Goal: Use online tool/utility: Utilize a website feature to perform a specific function

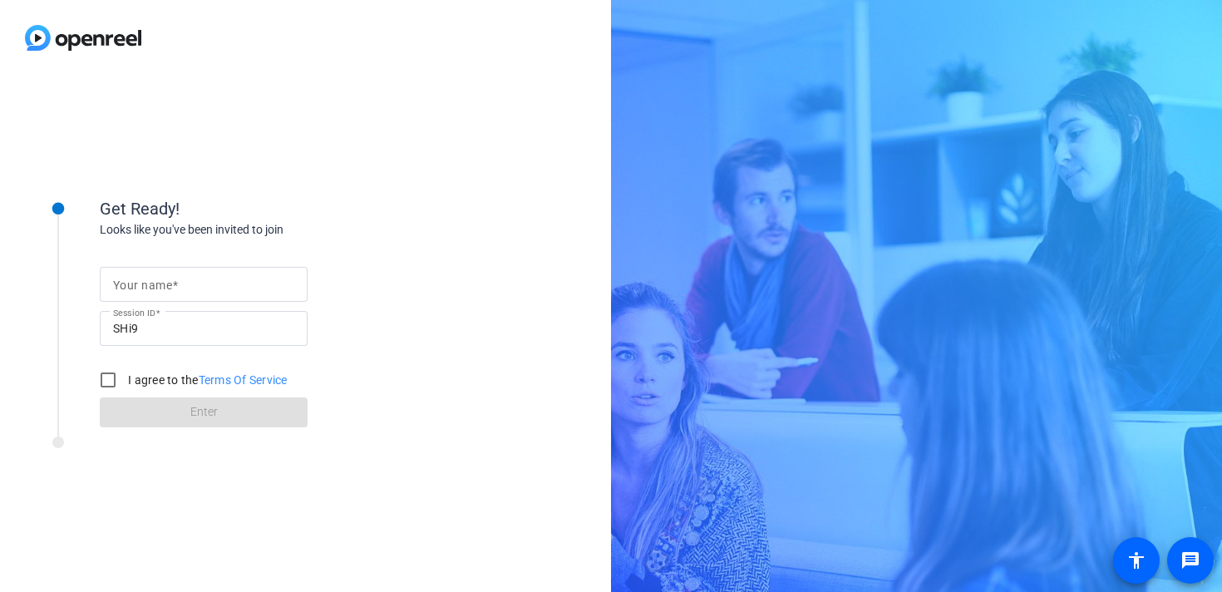
click at [175, 286] on span at bounding box center [175, 285] width 6 height 13
click at [175, 286] on input "Your name" at bounding box center [203, 284] width 181 height 20
type input "[PERSON_NAME]"
click at [109, 382] on input "I agree to the Terms Of Service" at bounding box center [107, 379] width 33 height 33
checkbox input "true"
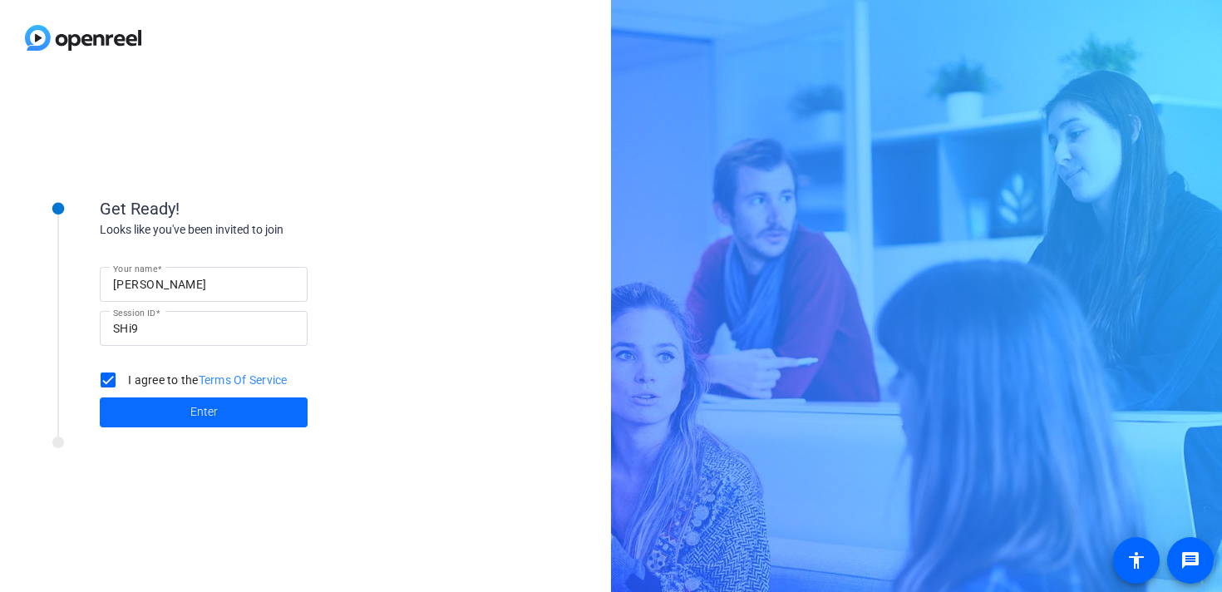
click at [143, 405] on span at bounding box center [204, 412] width 208 height 40
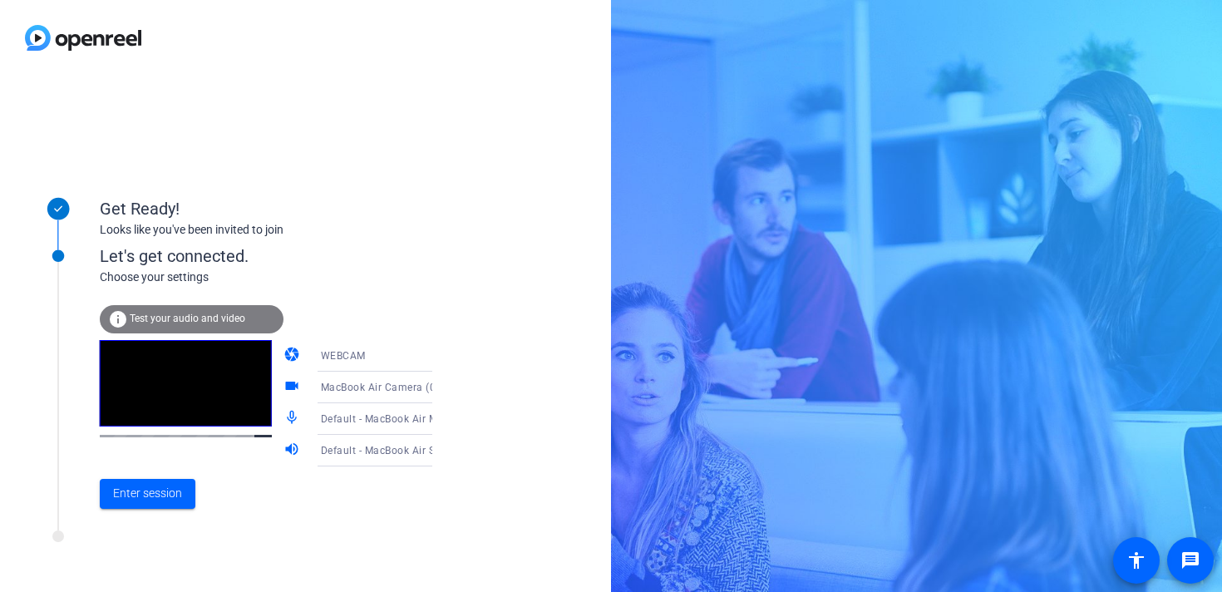
click at [439, 422] on icon at bounding box center [449, 419] width 20 height 20
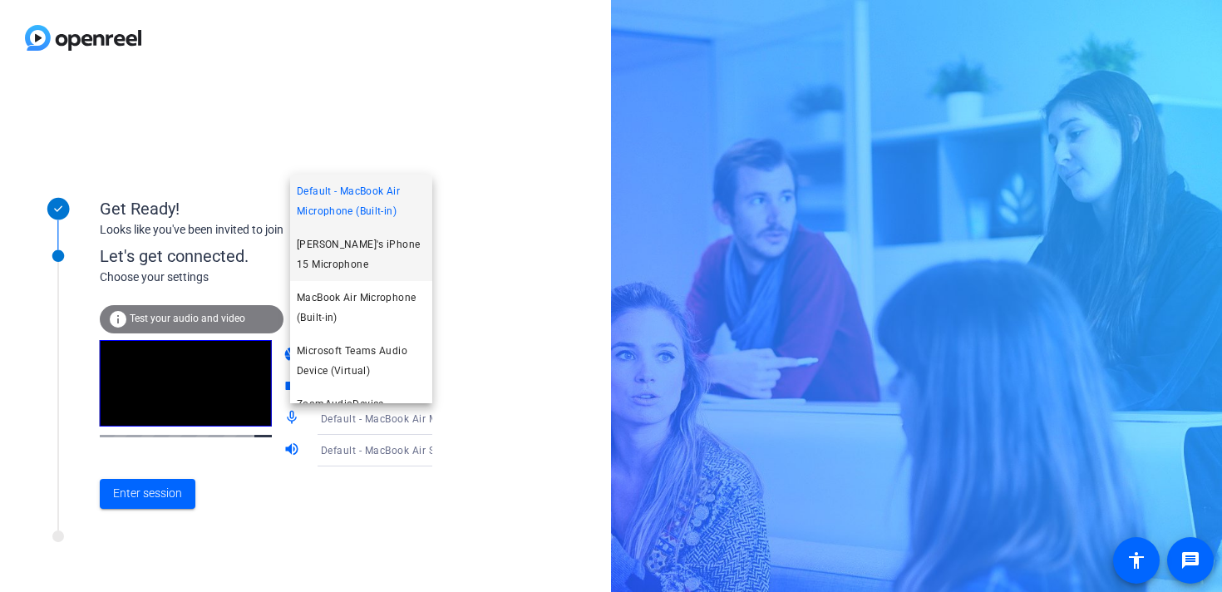
click at [352, 264] on span "[PERSON_NAME]'s iPhone 15 Microphone" at bounding box center [361, 254] width 129 height 40
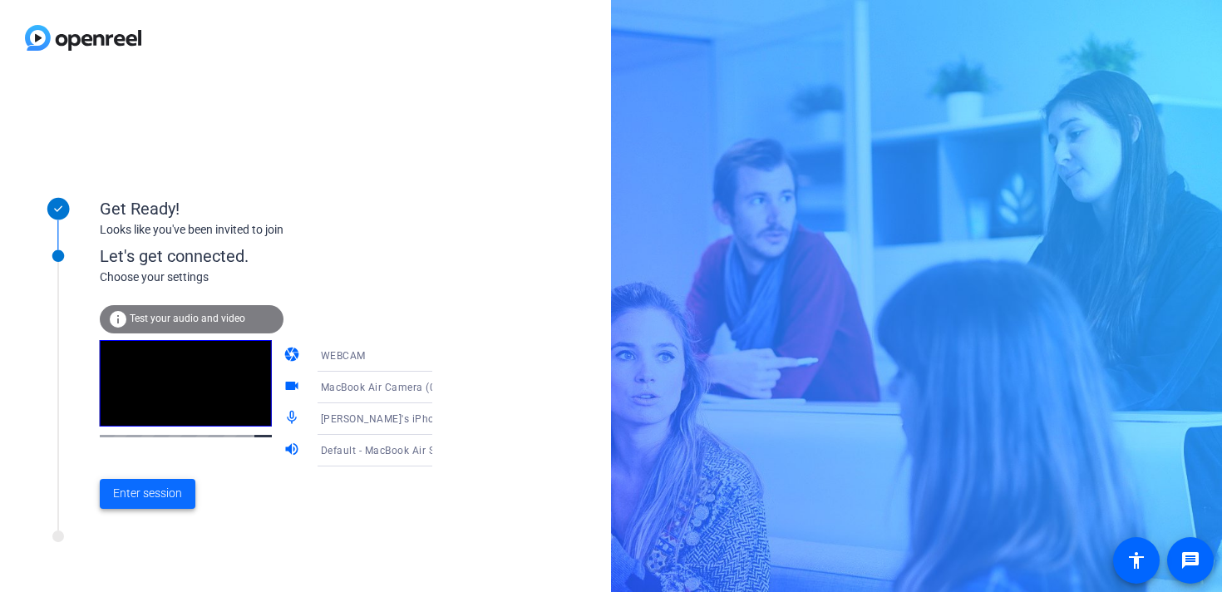
click at [159, 500] on span "Enter session" at bounding box center [147, 493] width 69 height 17
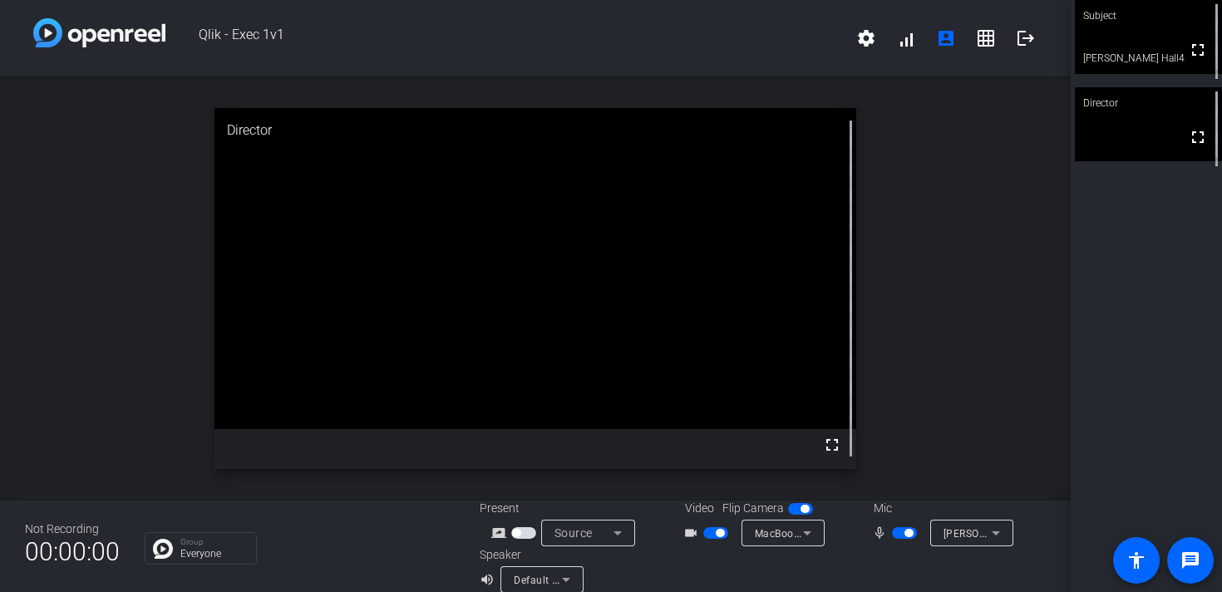
click at [1120, 252] on div "Subject fullscreen Jason Hall4 Director fullscreen" at bounding box center [1146, 296] width 151 height 592
click at [517, 534] on span "button" at bounding box center [516, 533] width 8 height 8
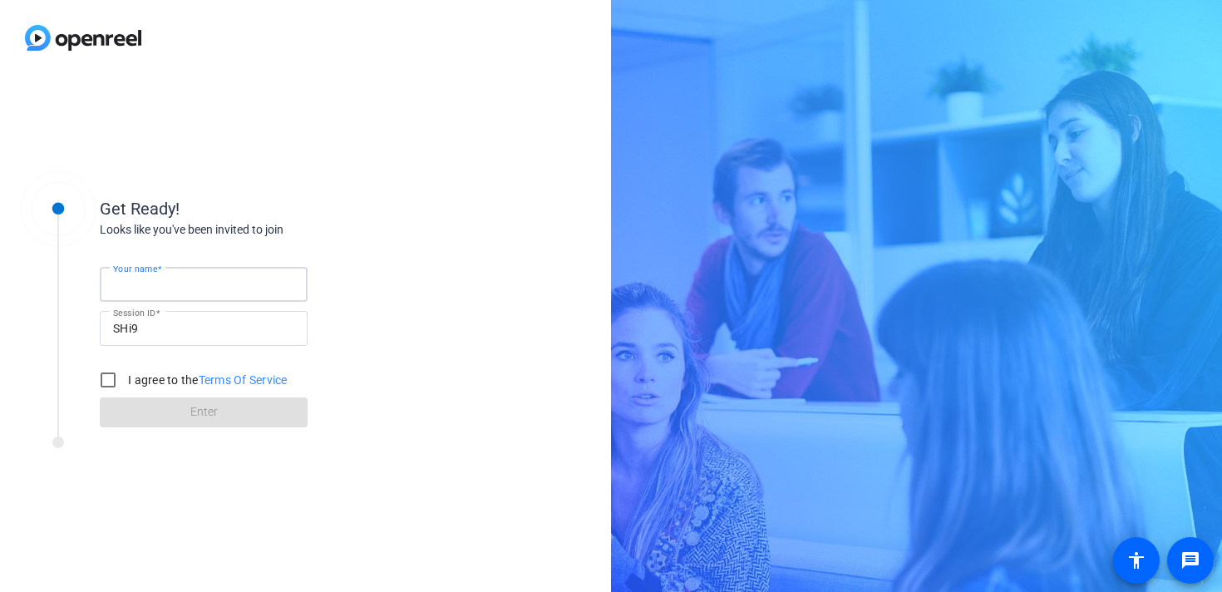
click at [180, 274] on input "Your name" at bounding box center [203, 284] width 181 height 20
type input "[PERSON_NAME]"
click at [111, 382] on input "I agree to the Terms Of Service" at bounding box center [107, 379] width 33 height 33
checkbox input "true"
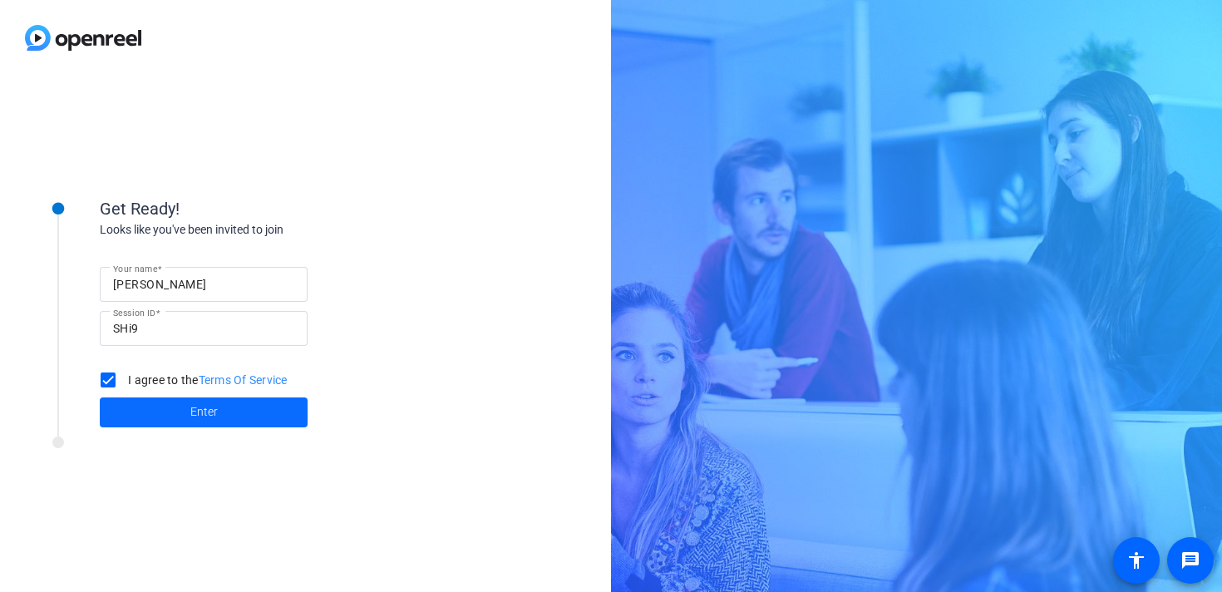
click at [136, 412] on span at bounding box center [204, 412] width 208 height 40
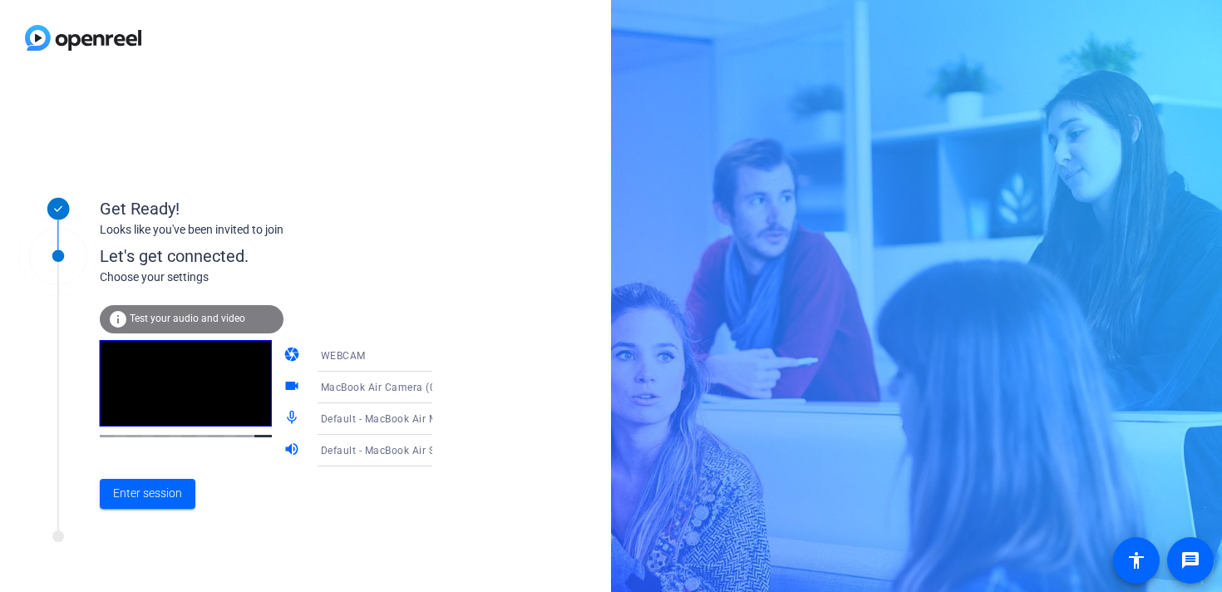
click at [361, 417] on span "Default - MacBook Air Microphone (Built-in)" at bounding box center [426, 418] width 210 height 13
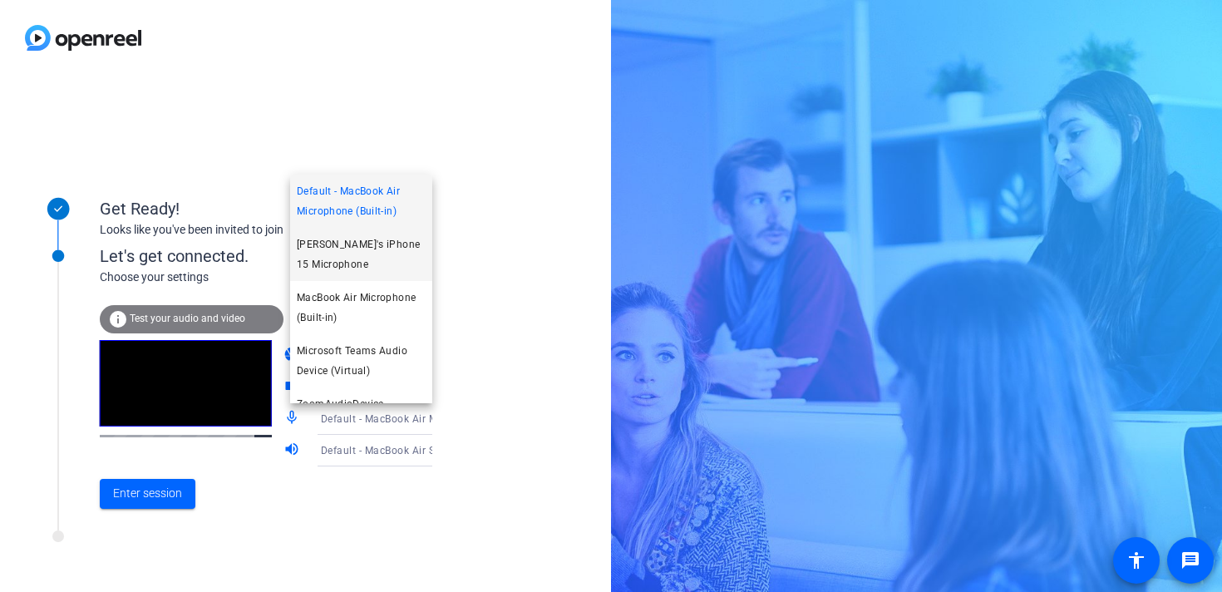
click at [348, 267] on span "[PERSON_NAME]'s iPhone 15 Microphone" at bounding box center [361, 254] width 129 height 40
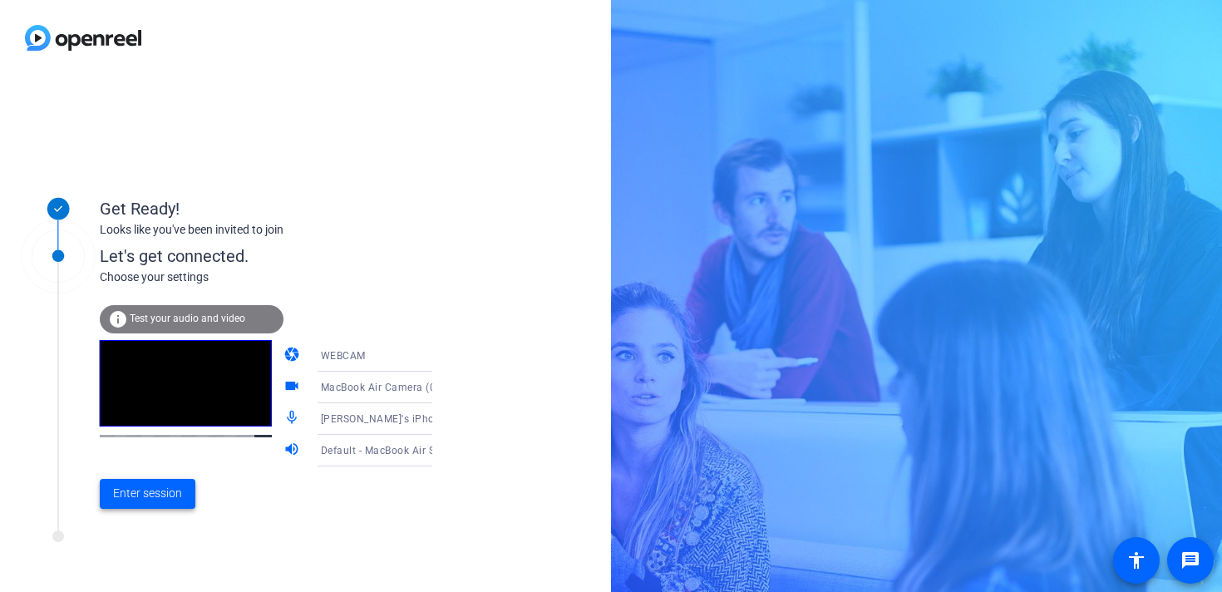
click at [150, 489] on span "Enter session" at bounding box center [147, 493] width 69 height 17
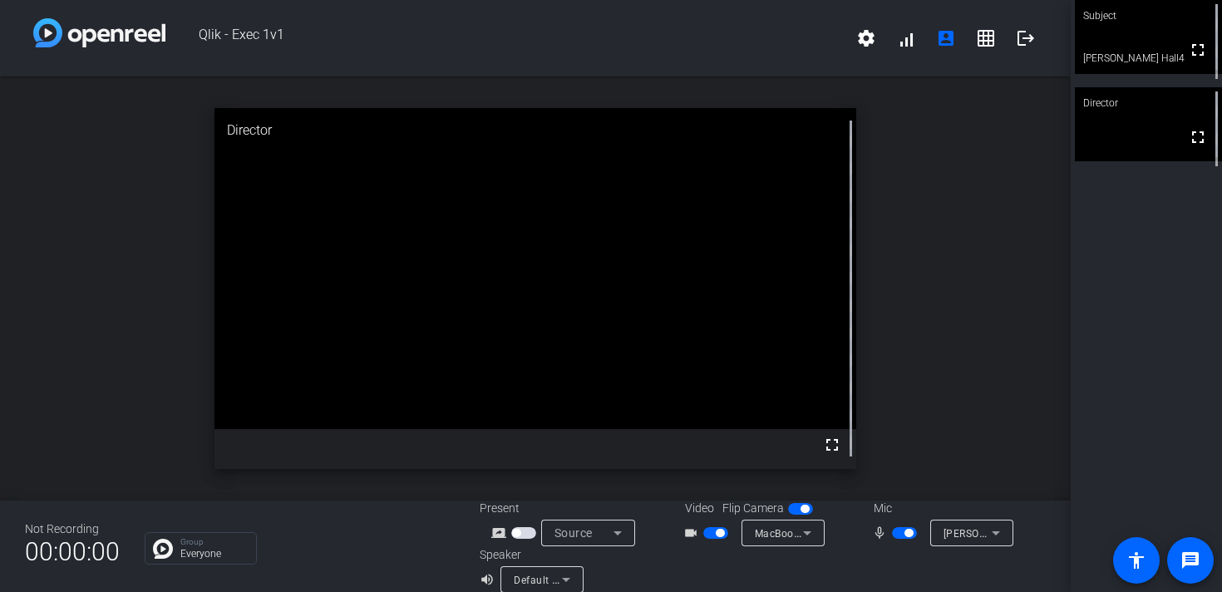
click at [520, 532] on span "button" at bounding box center [516, 533] width 8 height 8
